Goal: Transaction & Acquisition: Book appointment/travel/reservation

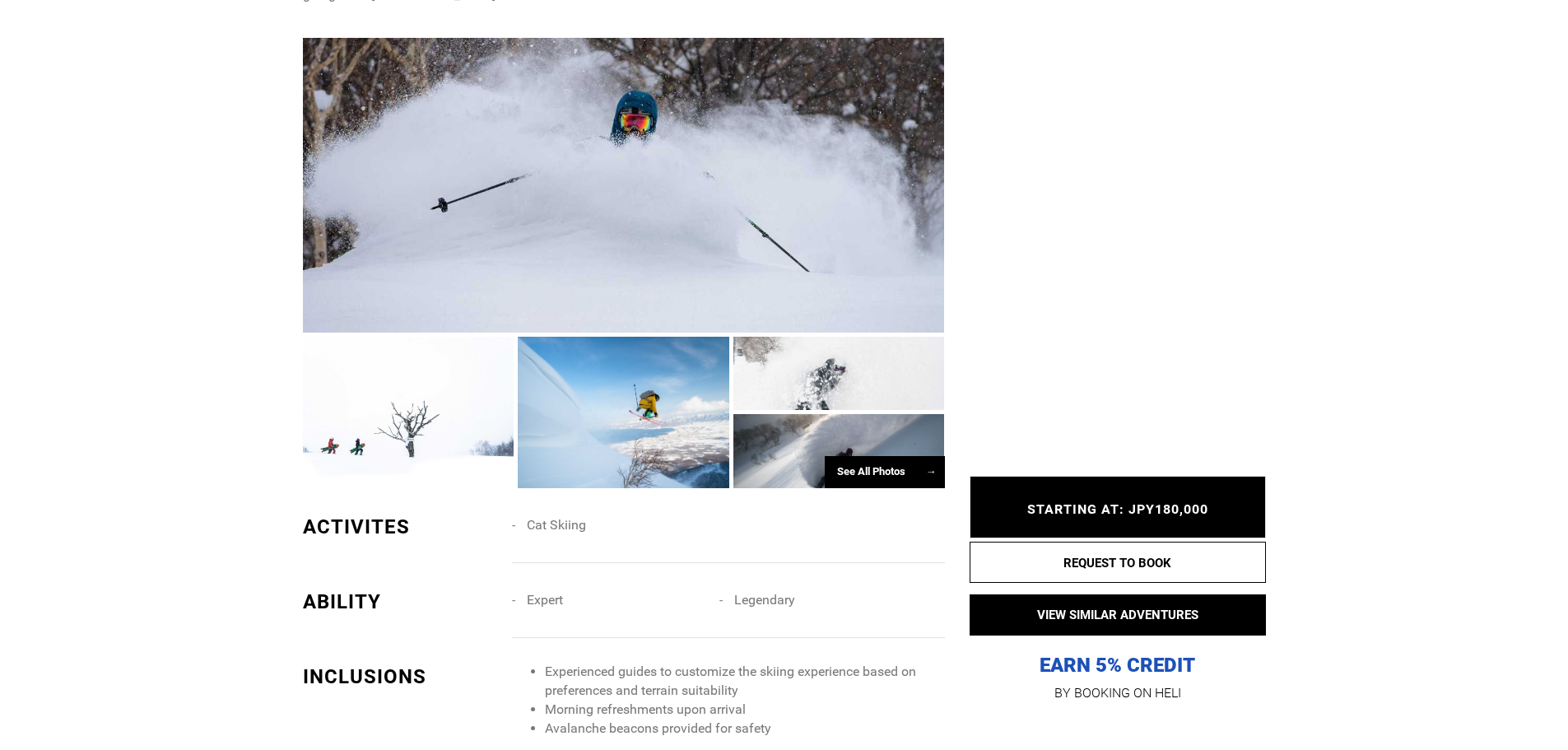
scroll to position [1399, 0]
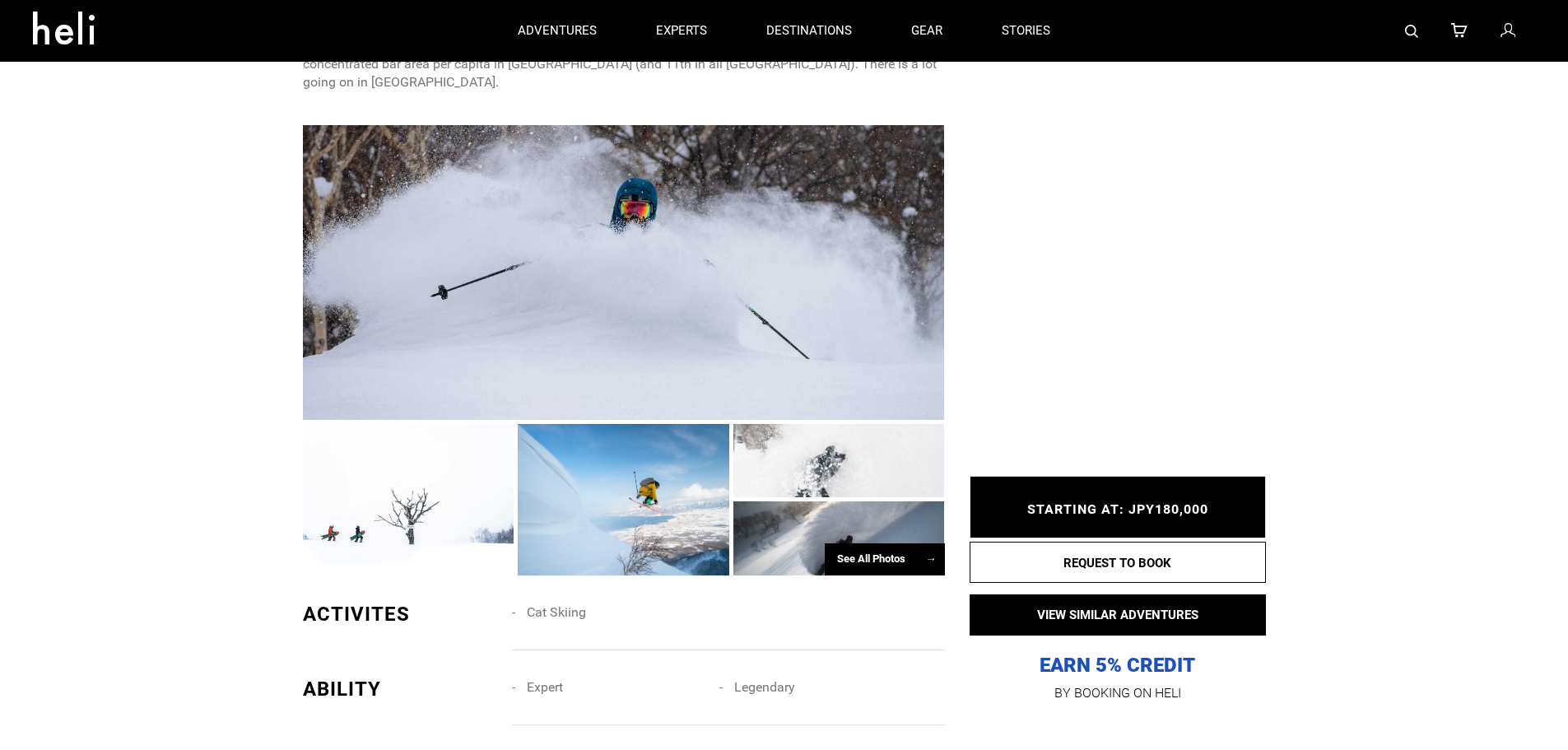
click at [860, 543] on div "See All Photos →" at bounding box center [885, 559] width 120 height 32
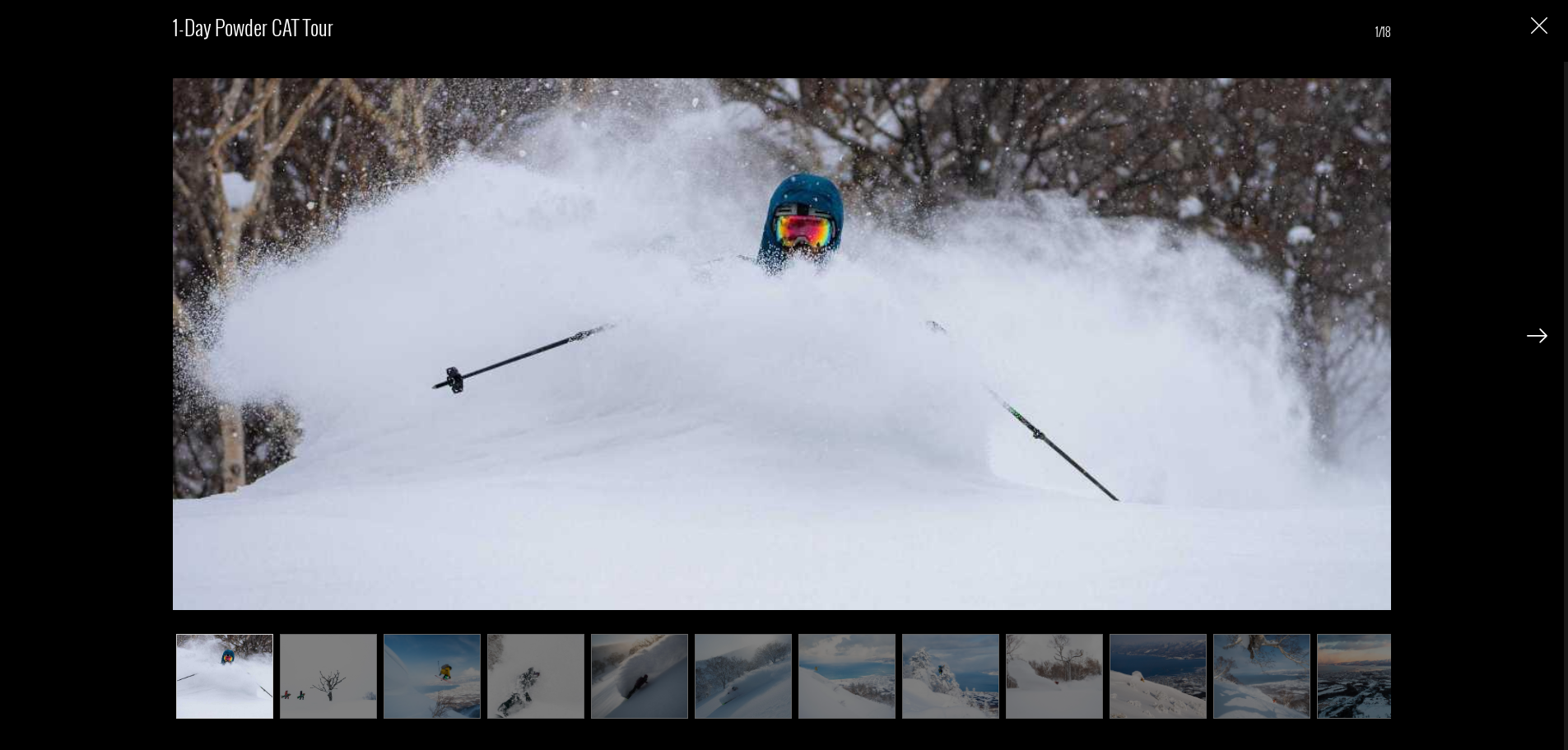
scroll to position [1728, 0]
click at [964, 682] on img at bounding box center [950, 676] width 97 height 85
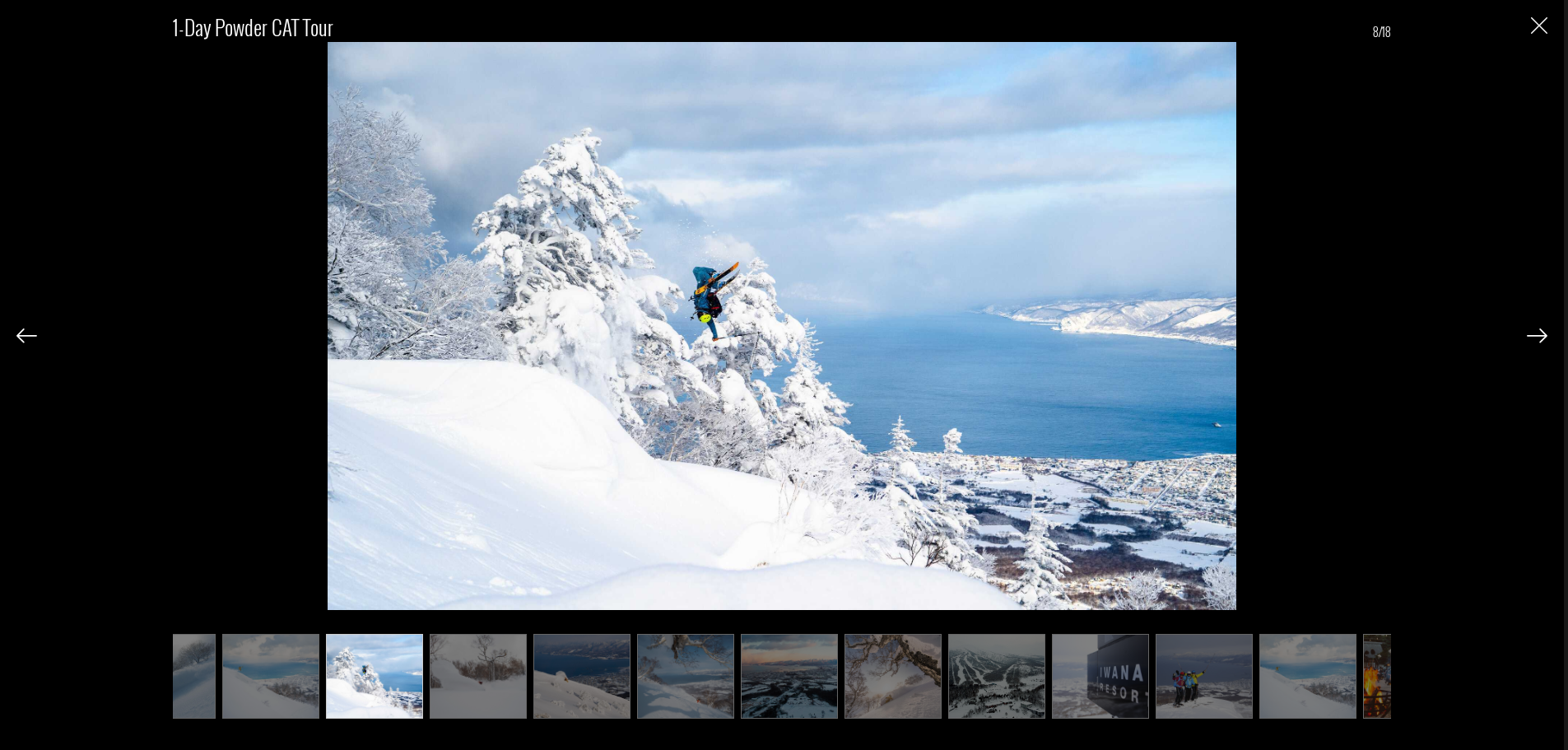
scroll to position [1893, 0]
click at [480, 670] on img at bounding box center [478, 676] width 97 height 85
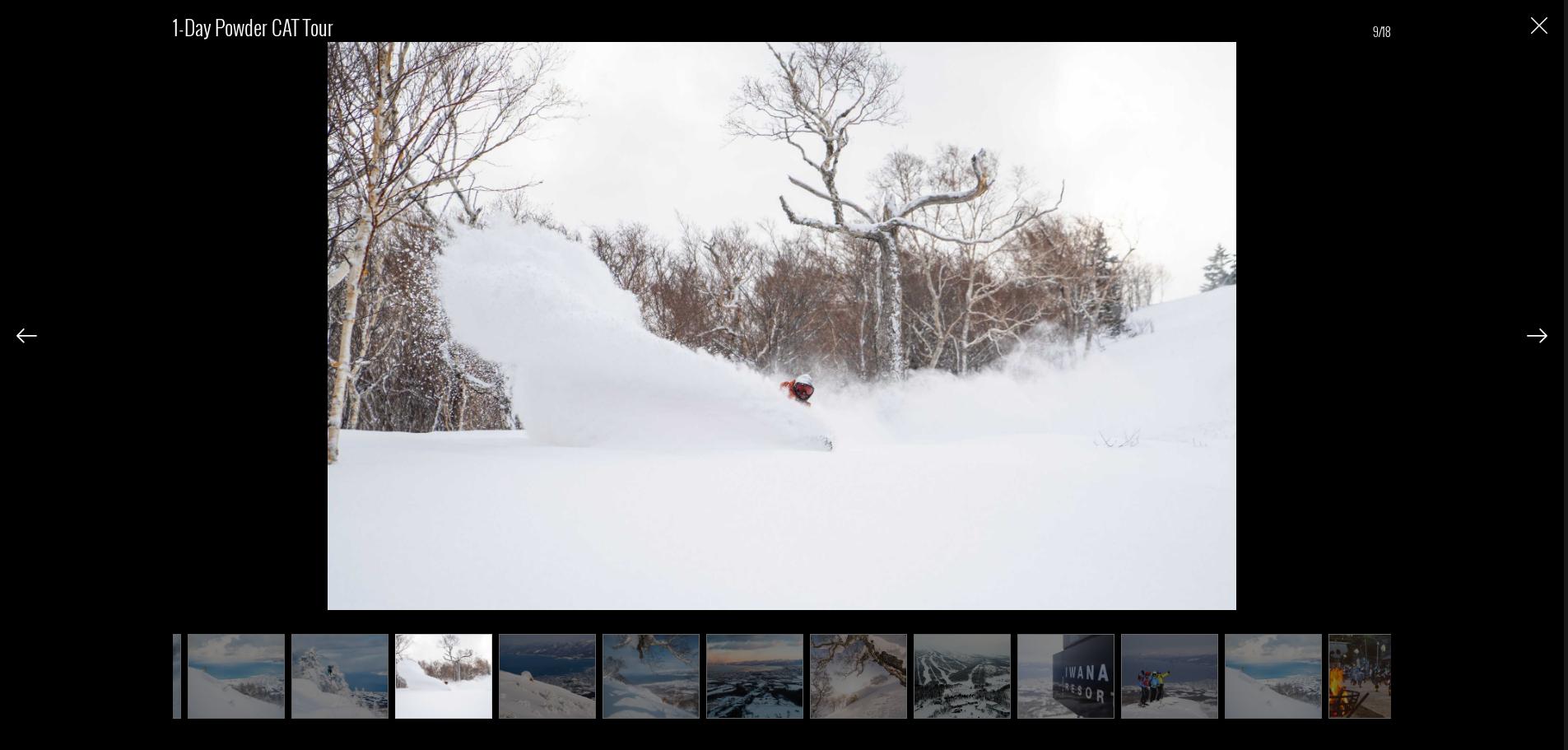
scroll to position [0, 649]
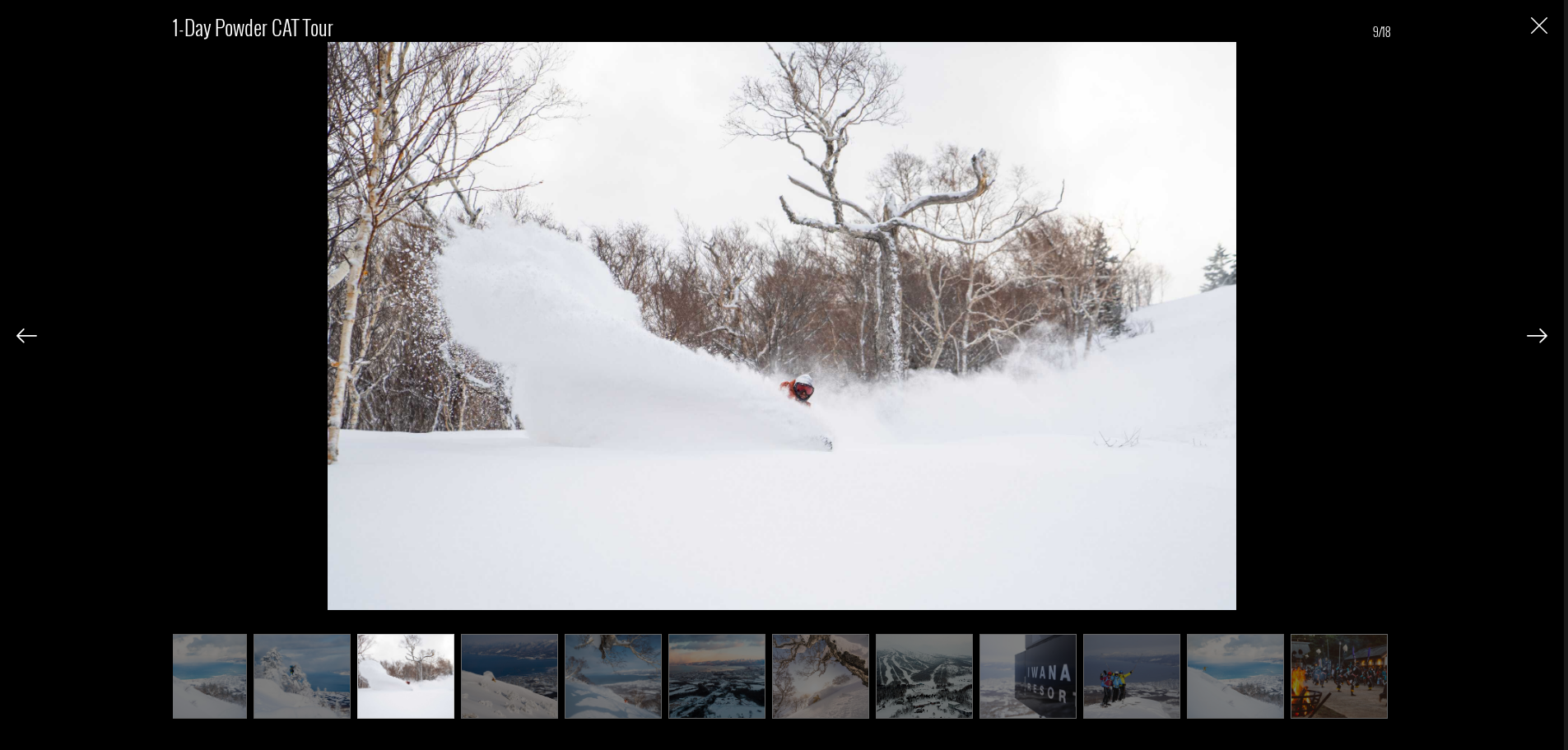
click at [537, 673] on img at bounding box center [509, 676] width 97 height 85
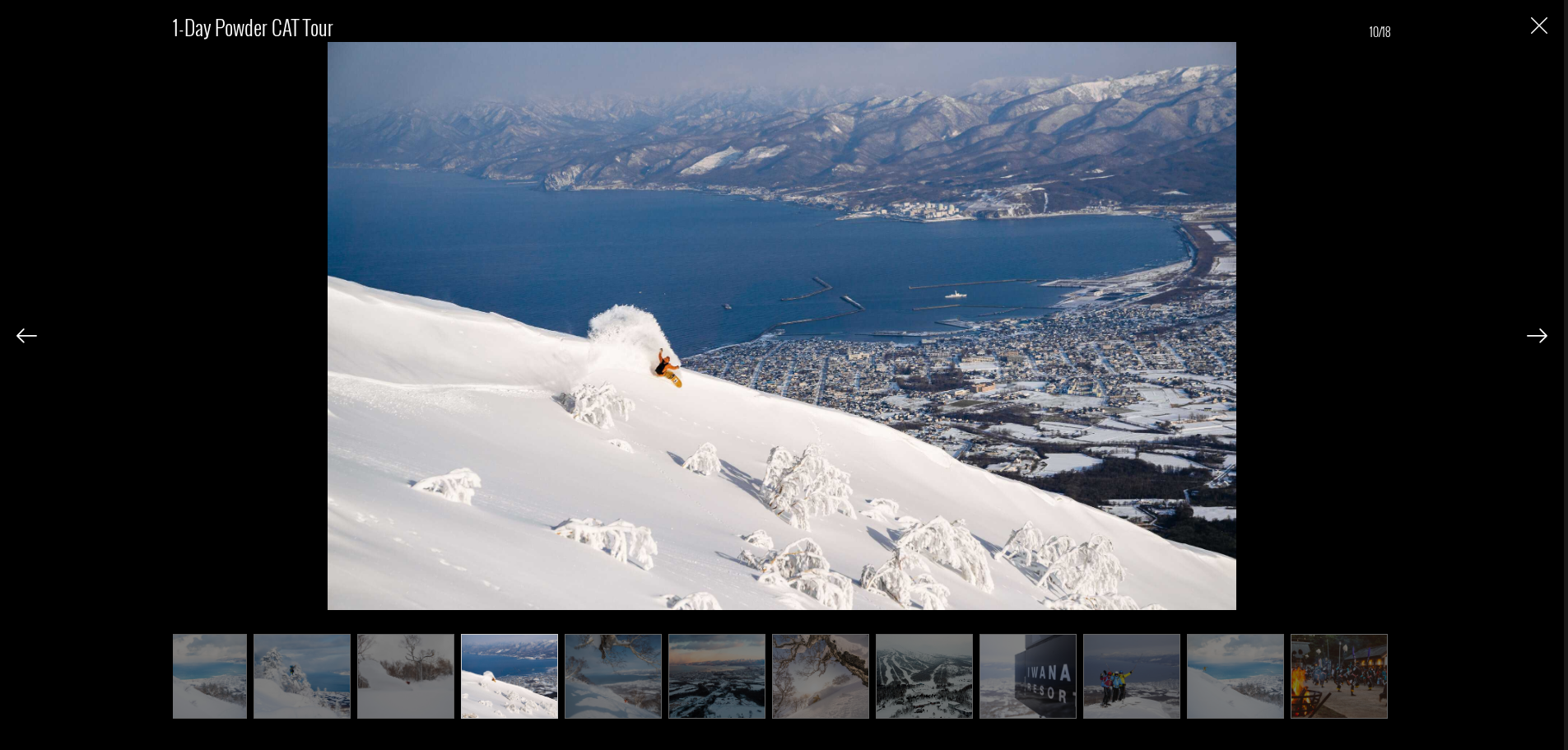
click at [624, 679] on img at bounding box center [613, 676] width 97 height 85
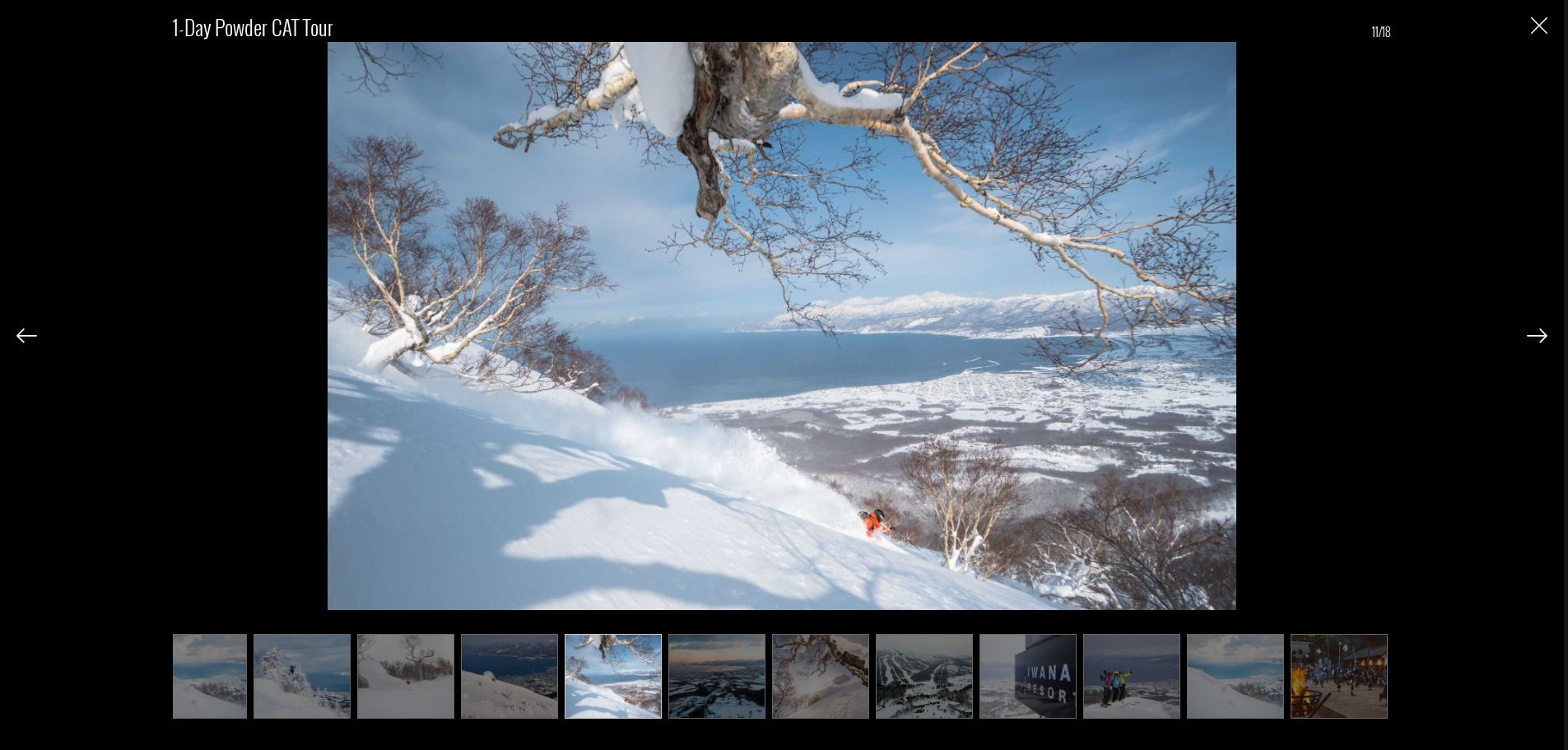
click at [720, 675] on img at bounding box center [717, 676] width 97 height 85
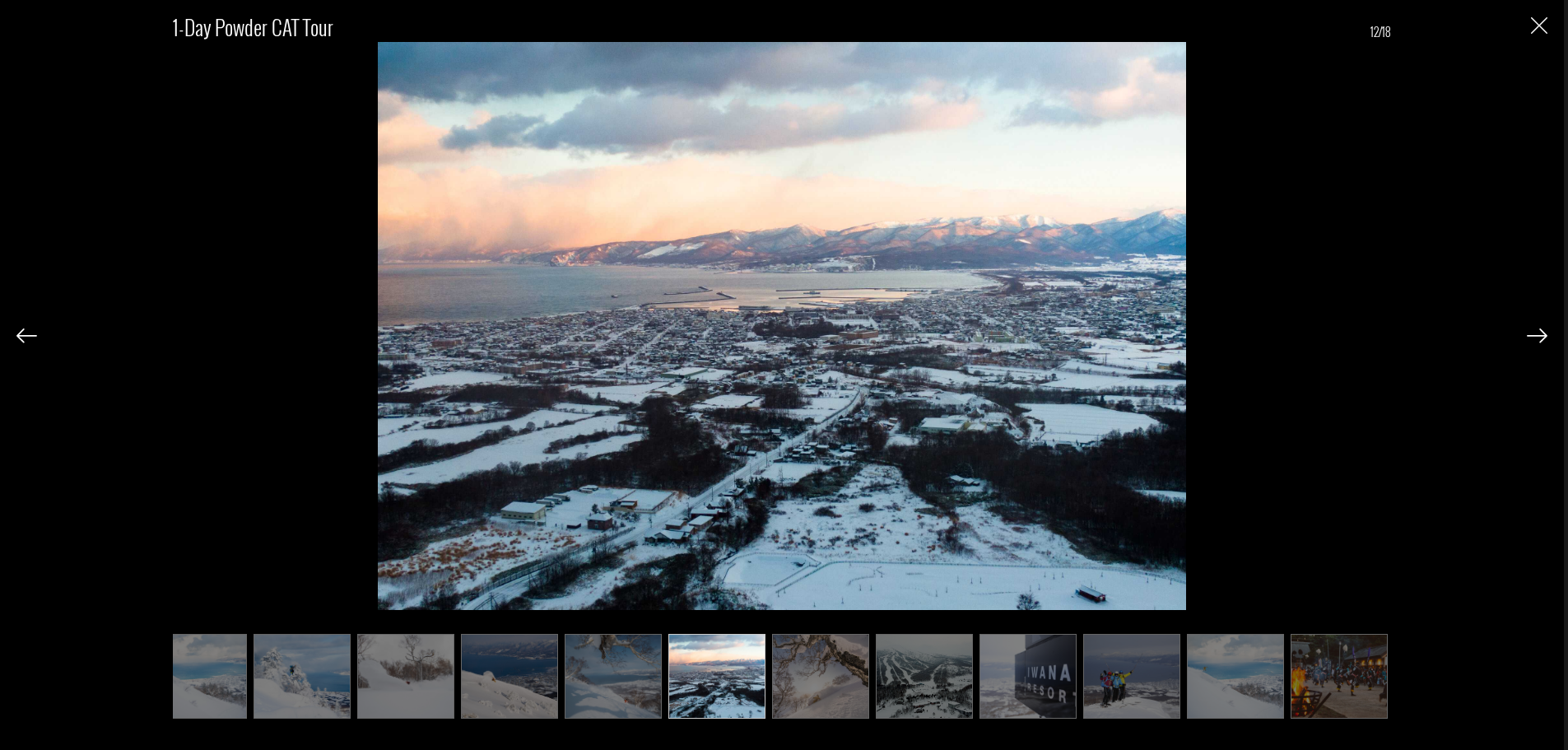
click at [487, 682] on img at bounding box center [509, 676] width 97 height 85
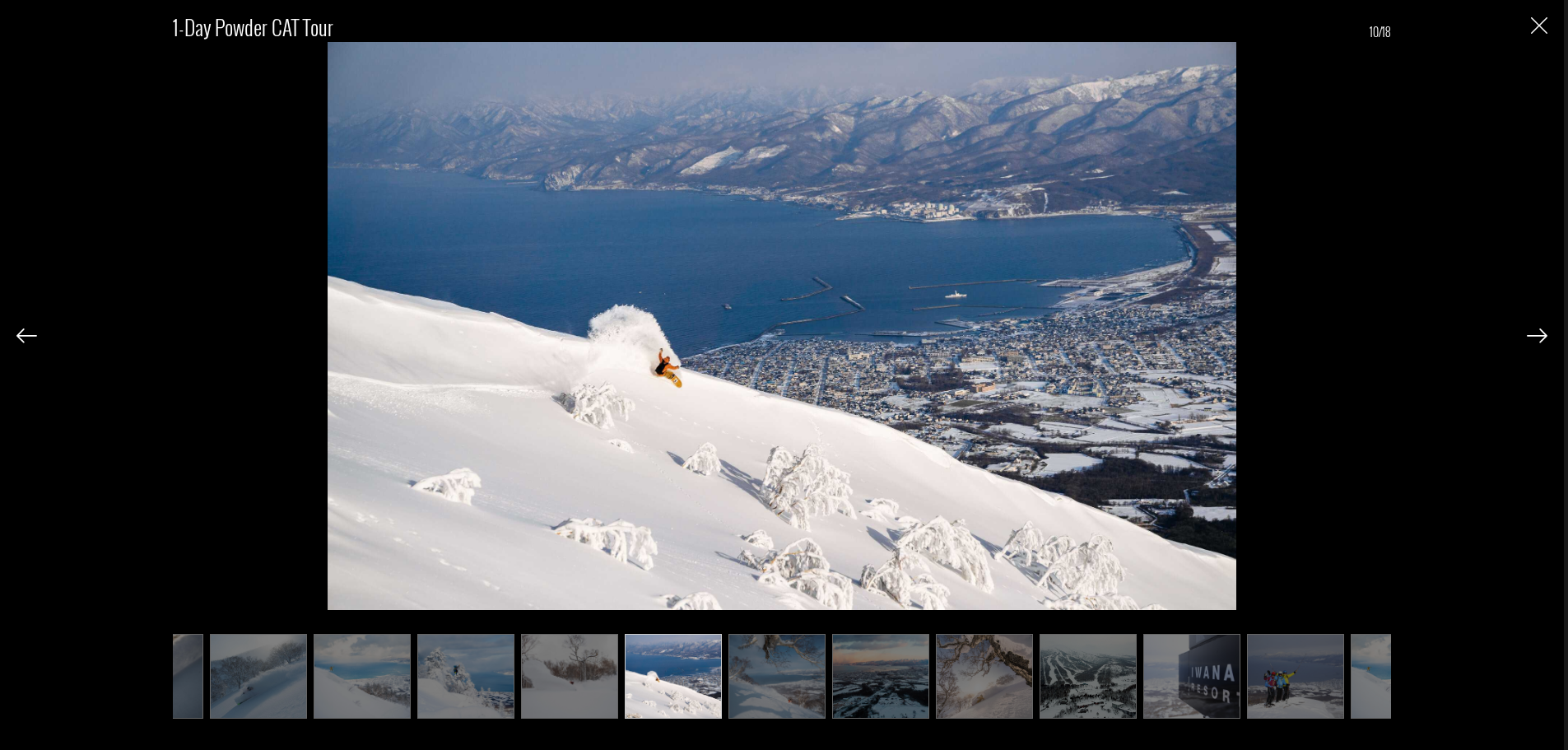
scroll to position [0, 484]
click at [1117, 684] on img at bounding box center [1089, 676] width 97 height 85
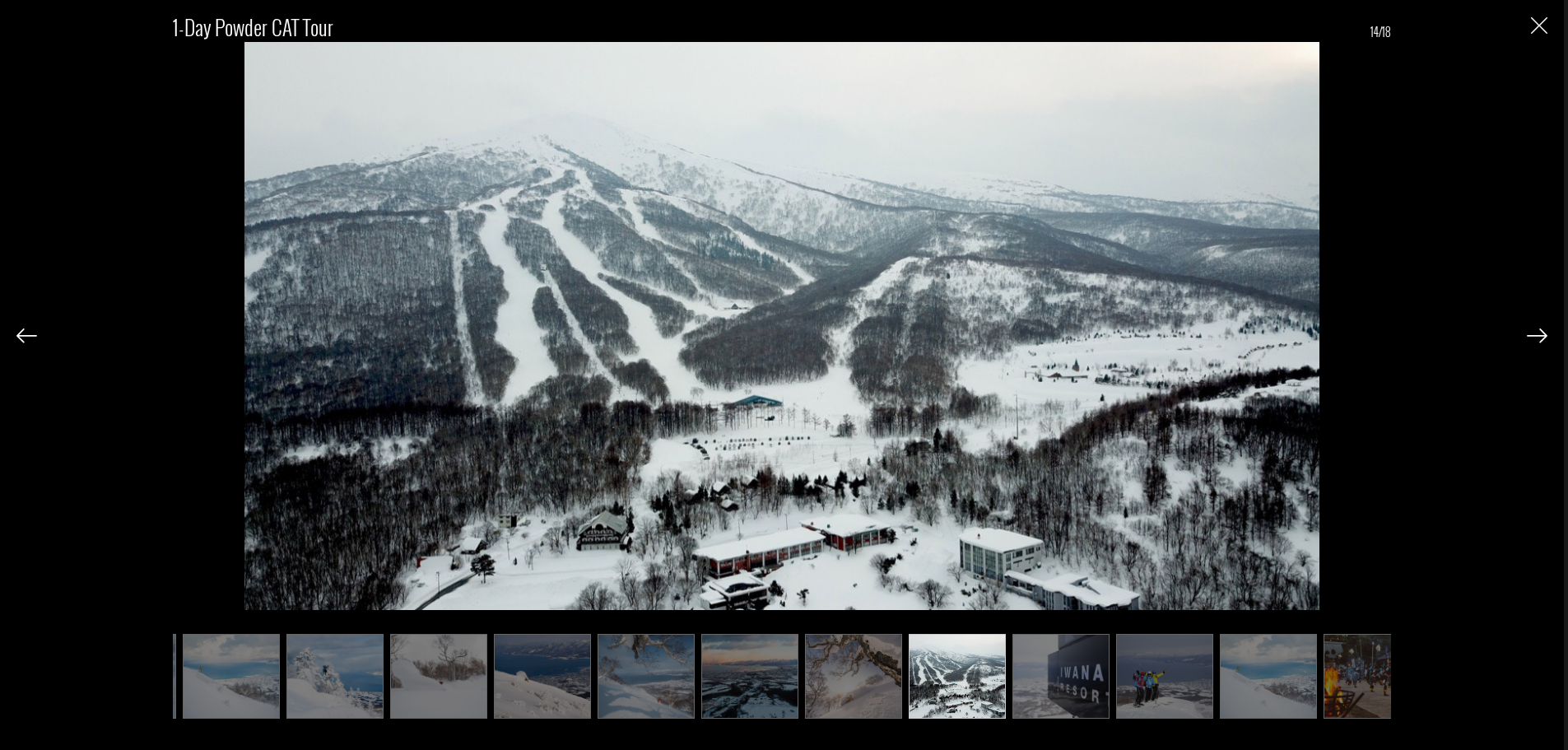
scroll to position [0, 649]
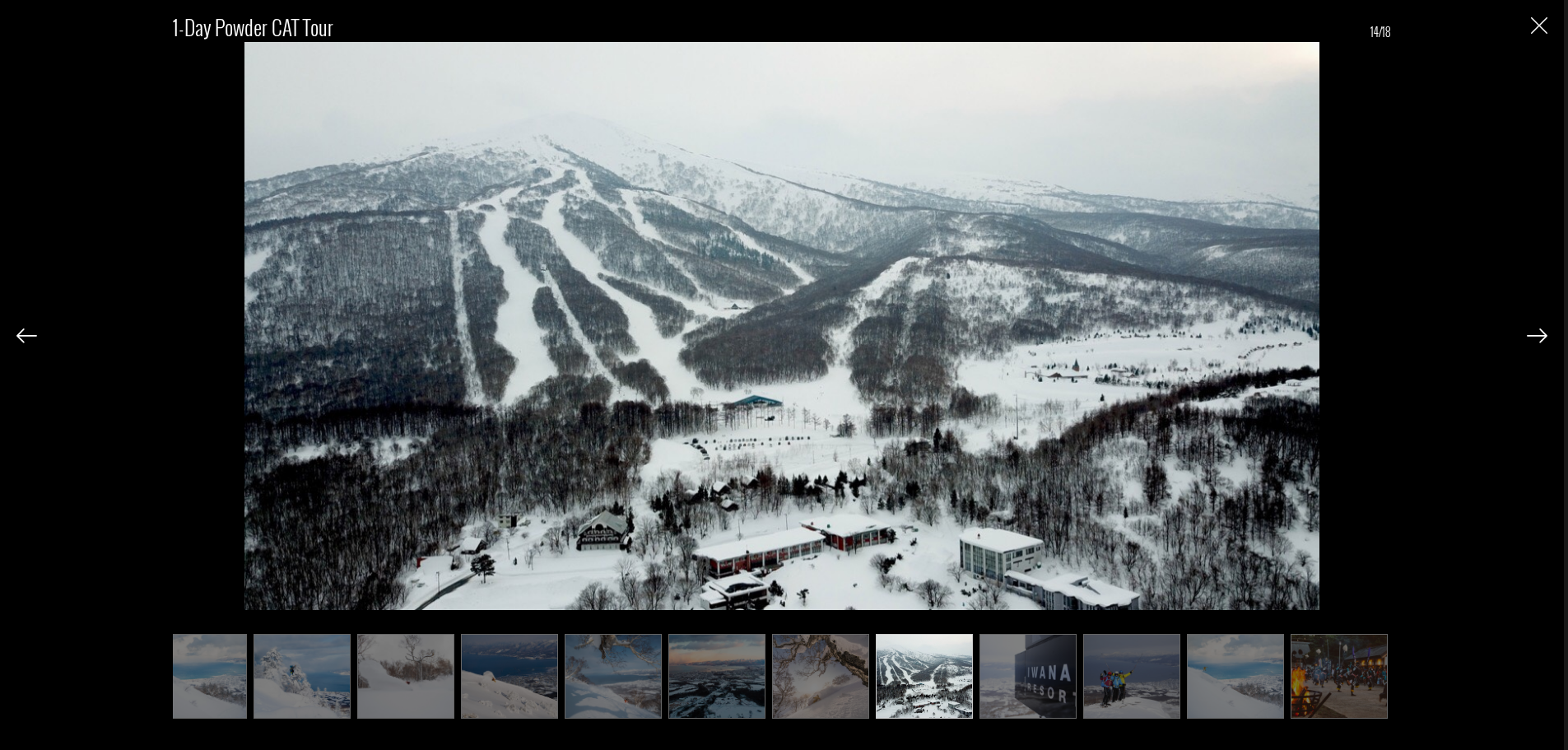
click at [1330, 677] on img at bounding box center [1339, 676] width 97 height 85
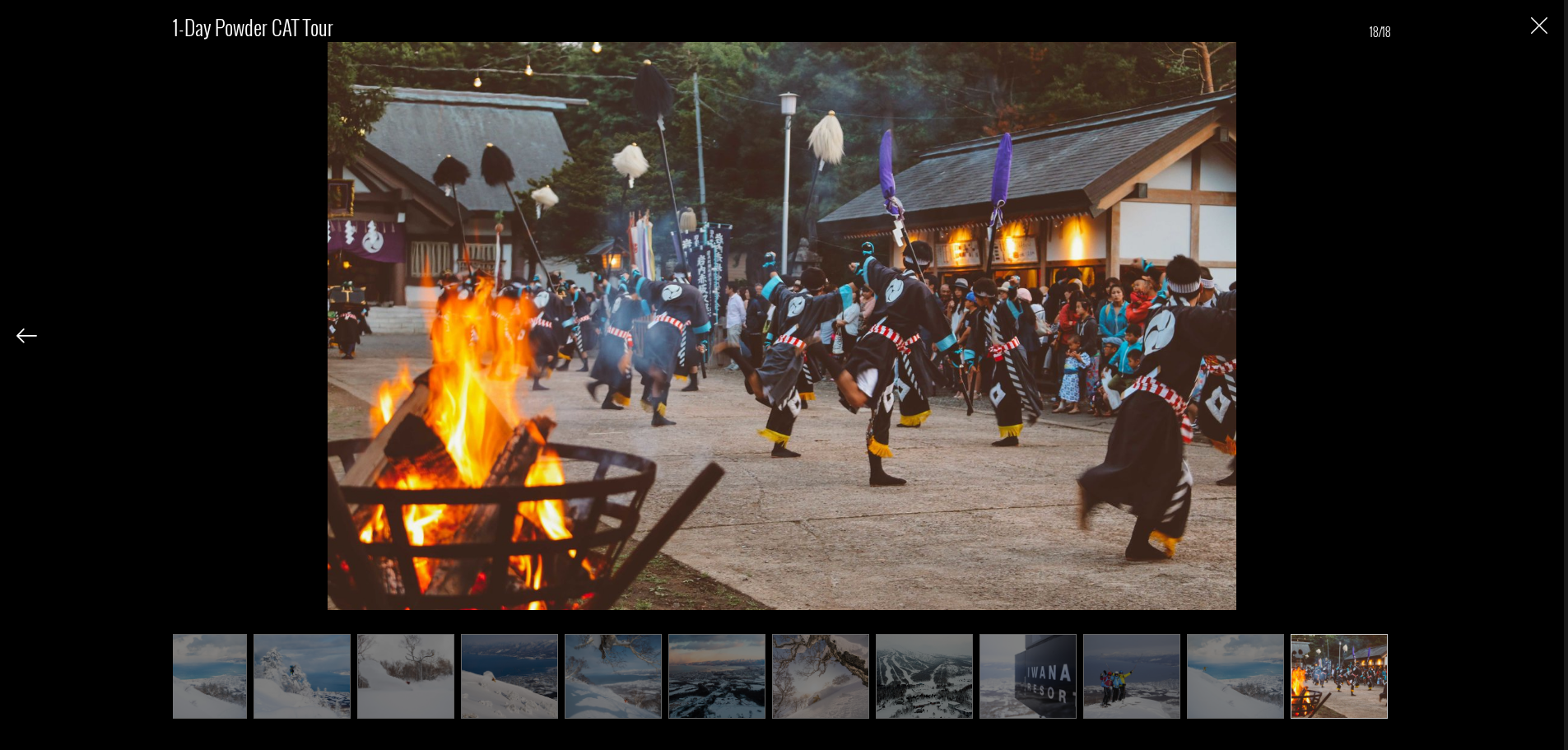
click at [305, 669] on img at bounding box center [302, 676] width 97 height 85
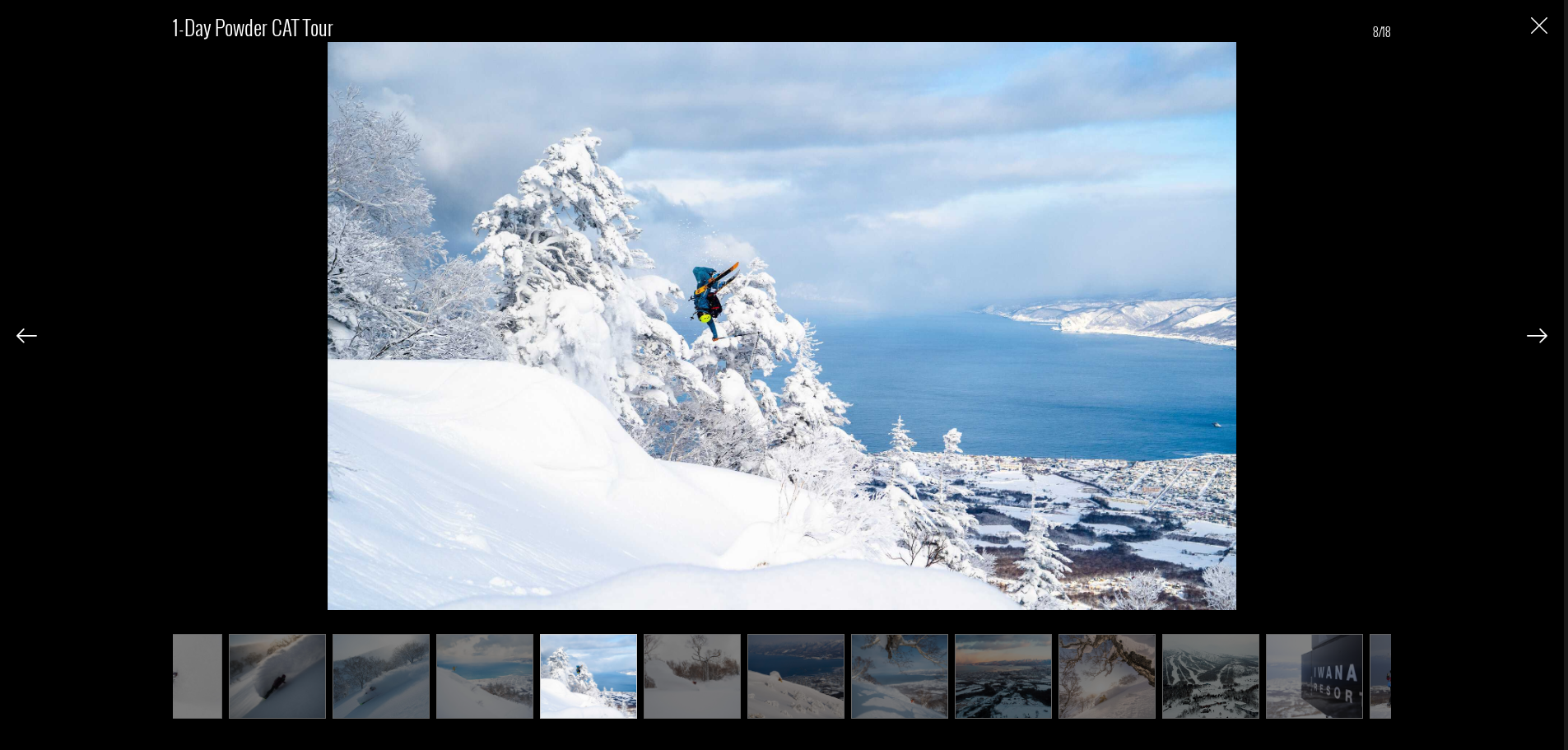
scroll to position [0, 0]
